Goal: Task Accomplishment & Management: Manage account settings

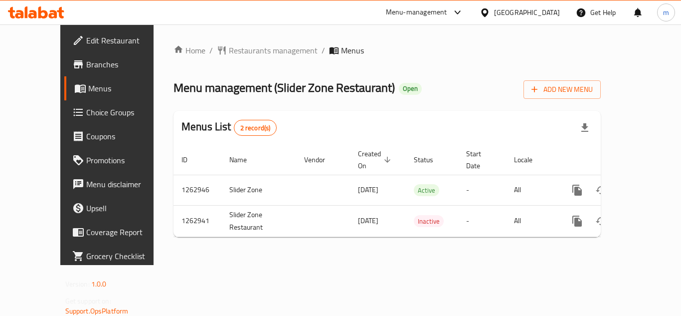
click at [86, 112] on span "Choice Groups" at bounding box center [126, 112] width 80 height 12
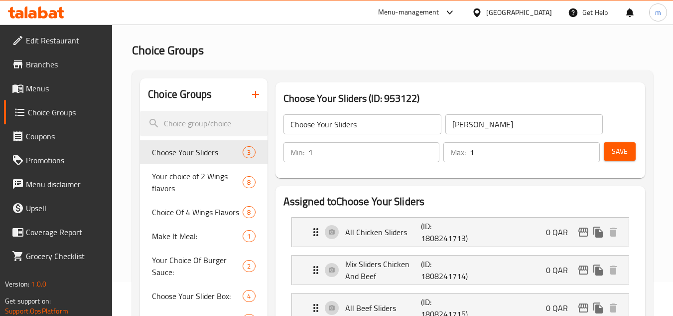
scroll to position [50, 0]
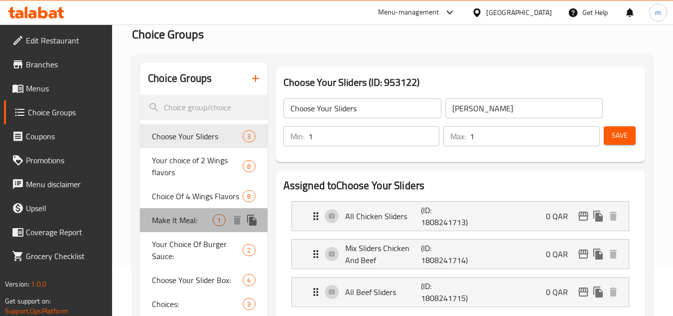
click at [176, 228] on div "Make It Meal: 1" at bounding box center [203, 220] width 127 height 24
type input "Make It Meal:"
type input "اصنعها وجبة:"
type input "0"
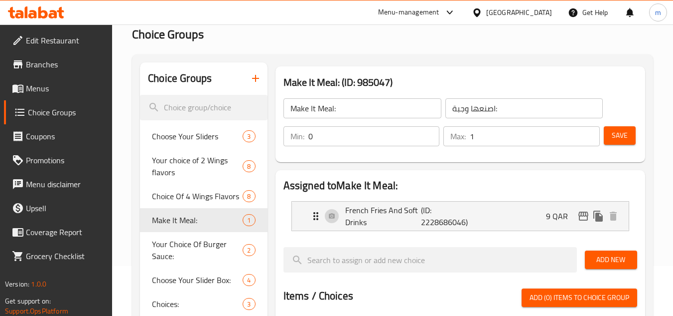
click at [45, 64] on span "Branches" at bounding box center [65, 64] width 79 height 12
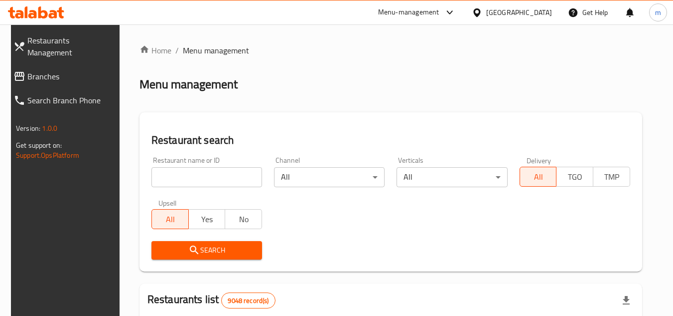
click at [210, 177] on input "search" at bounding box center [207, 177] width 111 height 20
paste input "728794"
type input "728794"
click at [204, 250] on span "Search" at bounding box center [207, 250] width 95 height 12
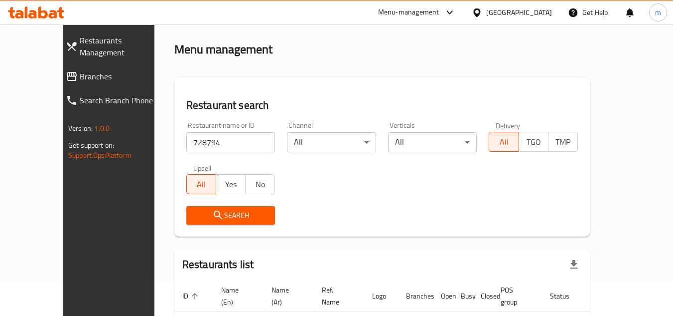
scroll to position [92, 0]
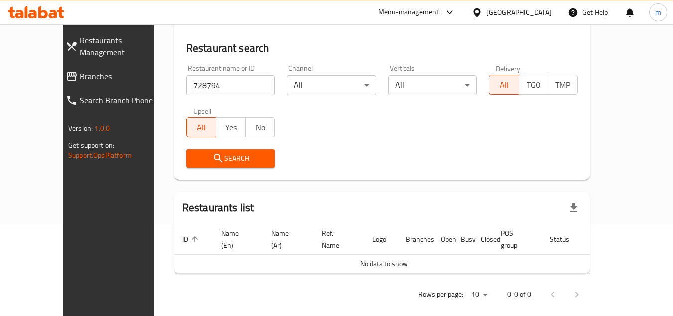
click at [194, 153] on span "Search" at bounding box center [230, 158] width 73 height 12
click at [80, 70] on span "Branches" at bounding box center [124, 76] width 88 height 12
